Goal: Task Accomplishment & Management: Manage account settings

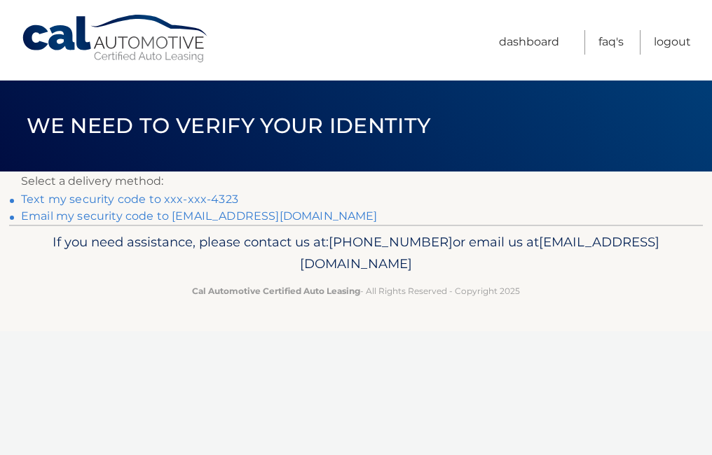
click at [126, 214] on link "Email my security code to r********@optimum.net" at bounding box center [199, 216] width 357 height 13
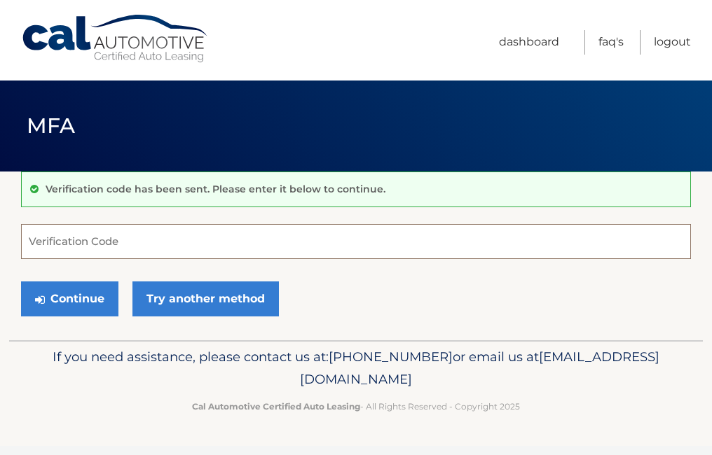
click at [128, 247] on input "Verification Code" at bounding box center [356, 241] width 670 height 35
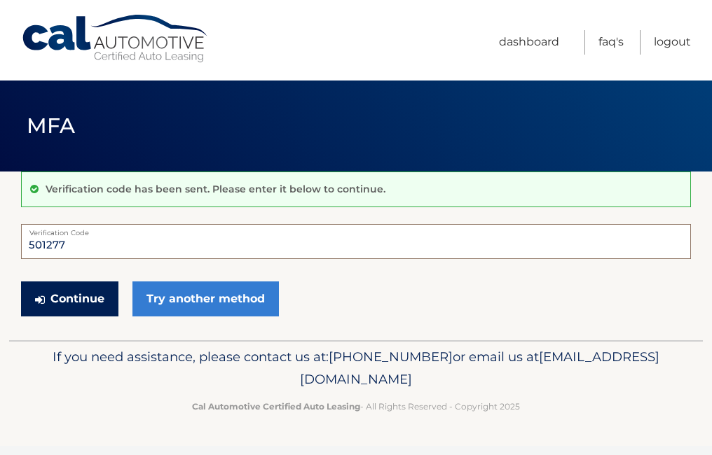
type input "501277"
click at [89, 303] on button "Continue" at bounding box center [69, 299] width 97 height 35
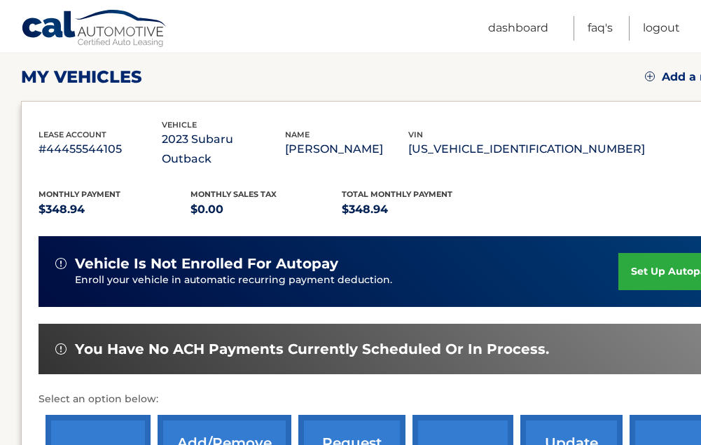
scroll to position [280, 0]
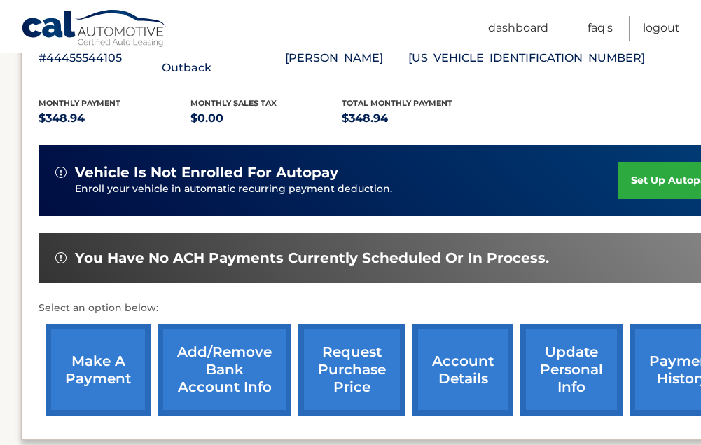
click at [642, 348] on link "payment history" at bounding box center [682, 370] width 105 height 92
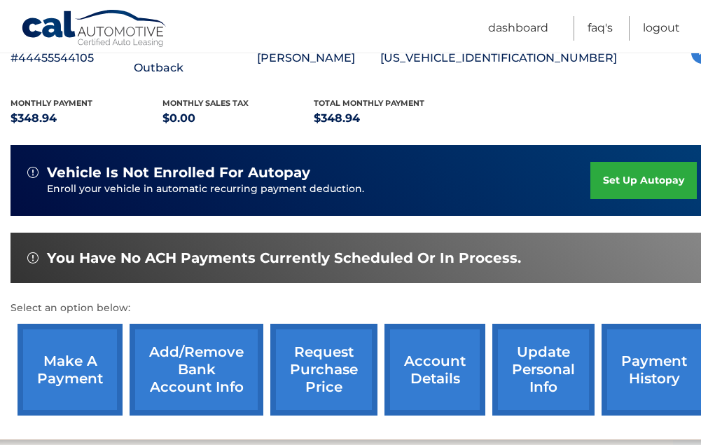
scroll to position [280, 55]
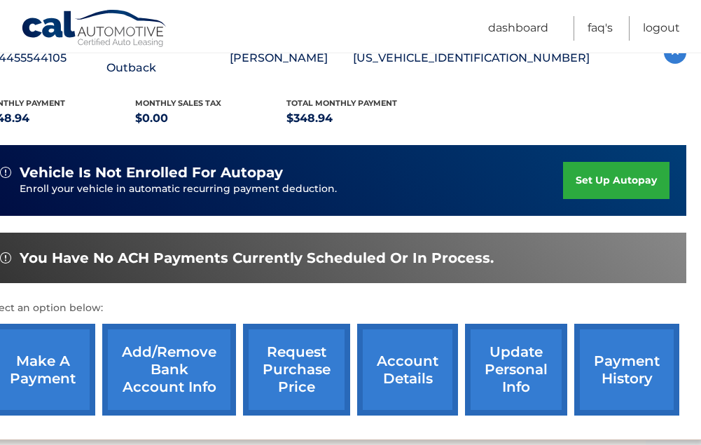
click at [424, 357] on link "account details" at bounding box center [407, 370] width 101 height 92
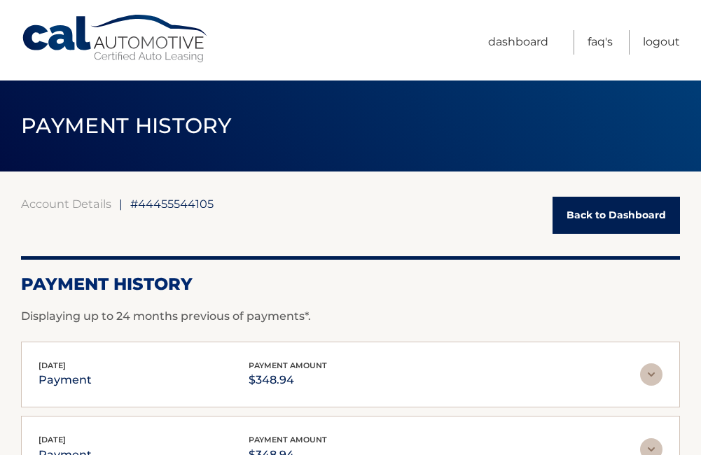
click at [655, 376] on img at bounding box center [651, 375] width 22 height 22
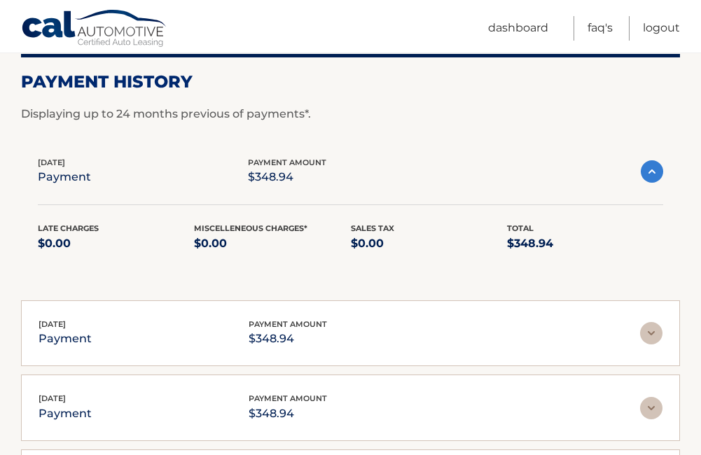
scroll to position [210, 0]
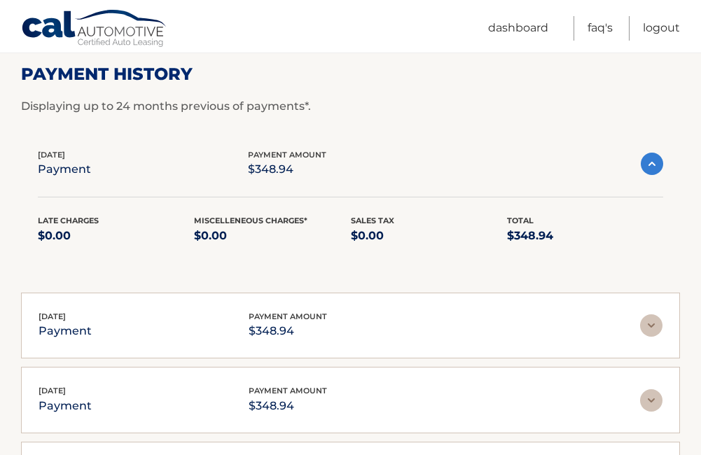
click at [650, 168] on img at bounding box center [652, 164] width 22 height 22
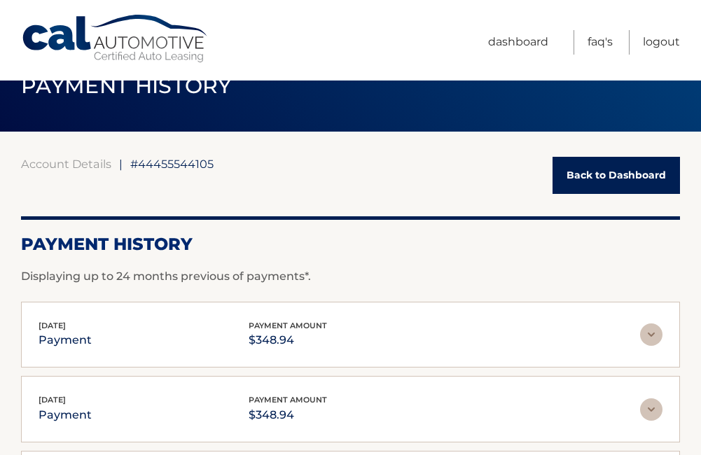
scroll to position [0, 0]
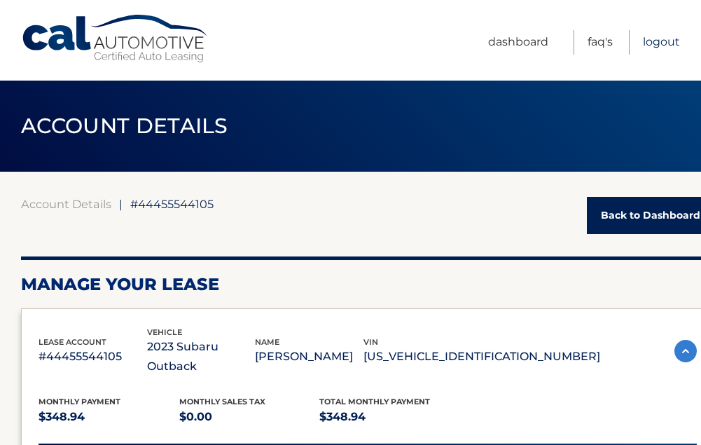
click at [648, 36] on link "Logout" at bounding box center [661, 42] width 37 height 25
